Goal: Unclear

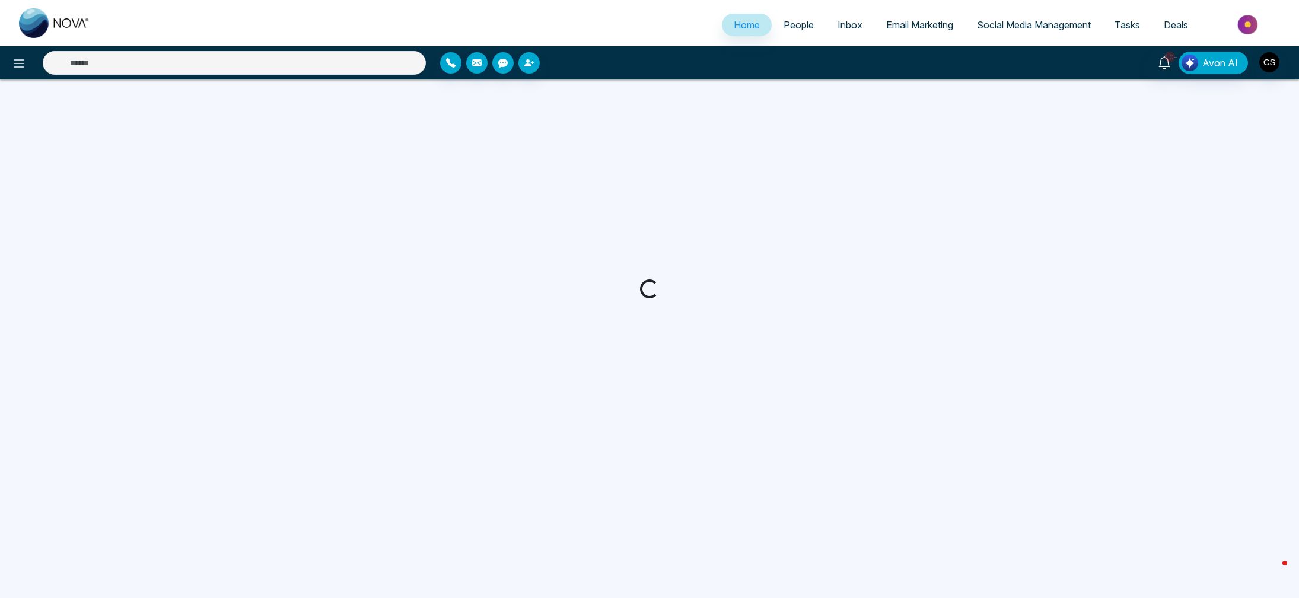
select select "*"
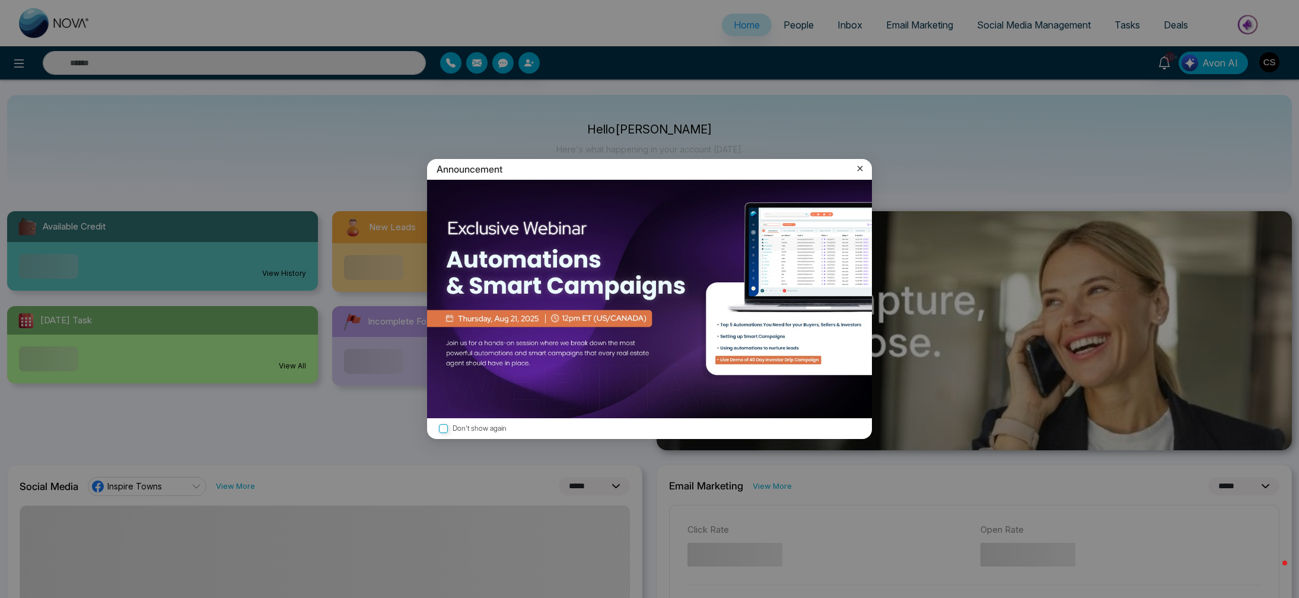
click at [860, 167] on icon at bounding box center [860, 168] width 12 height 12
